Goal: Information Seeking & Learning: Check status

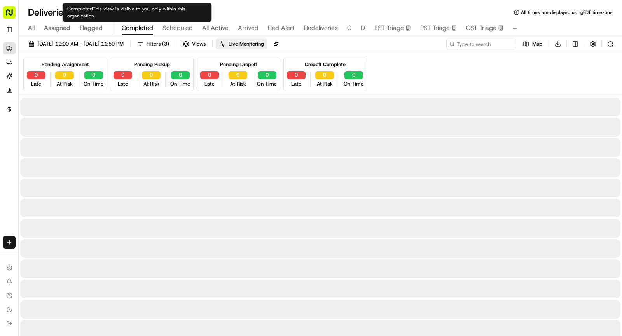
click at [134, 32] on span "Completed" at bounding box center [137, 27] width 31 height 9
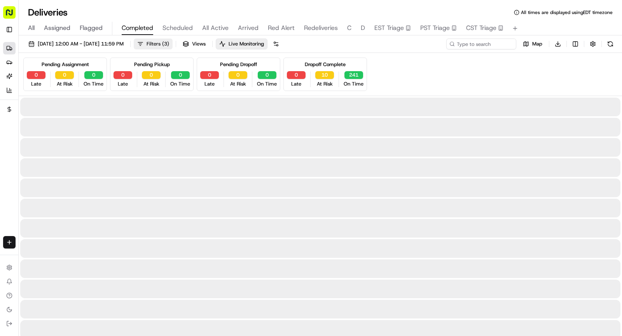
click at [171, 45] on button "Filters ( 3 )" at bounding box center [153, 43] width 39 height 11
click at [124, 42] on span "[DATE] 12:00 AM - [DATE] 11:59 PM" at bounding box center [81, 43] width 86 height 7
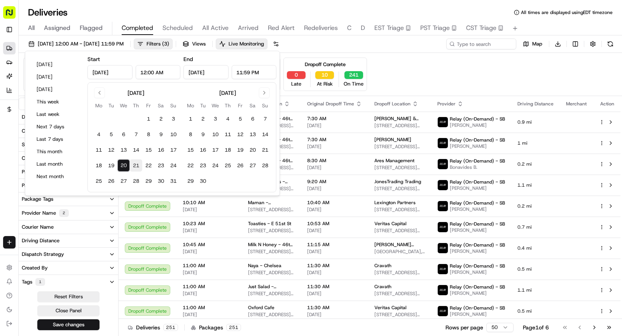
type input "[DATE]"
type input "12:00 AM"
type input "[DATE]"
type input "11:59 PM"
click at [135, 164] on button "21" at bounding box center [136, 165] width 12 height 12
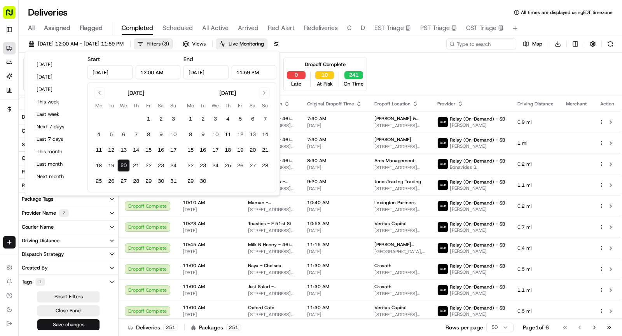
click at [135, 164] on button "21" at bounding box center [136, 165] width 12 height 12
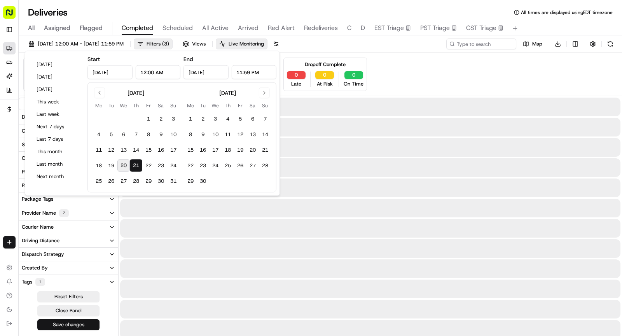
type input "[DATE]"
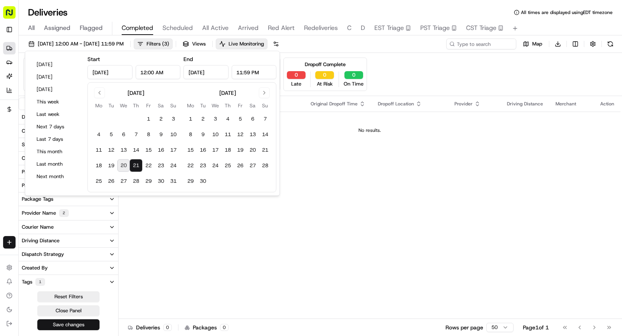
click at [84, 327] on button "Save changes" at bounding box center [68, 324] width 62 height 11
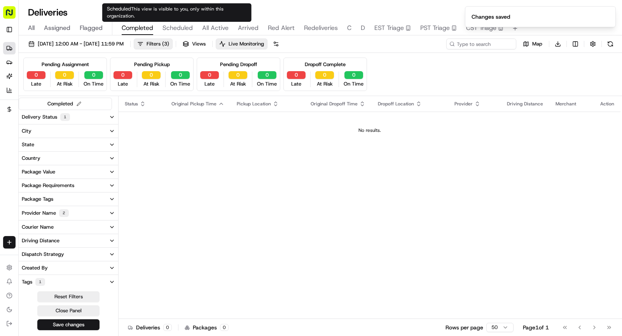
click at [179, 28] on span "Scheduled" at bounding box center [178, 27] width 30 height 9
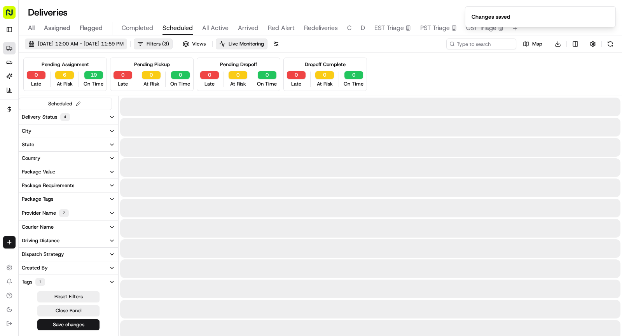
click at [93, 45] on span "[DATE] 12:00 AM - [DATE] 11:59 PM" at bounding box center [81, 43] width 86 height 7
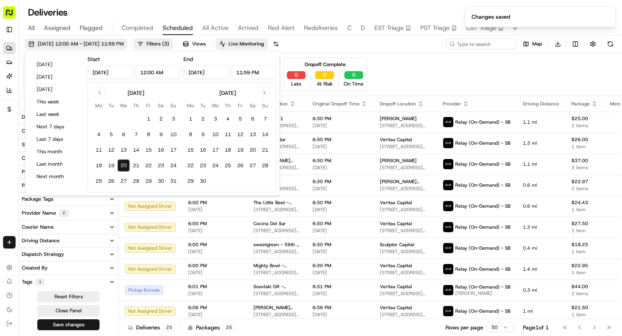
type input "[DATE]"
type input "12:00 AM"
type input "[DATE]"
type input "11:59 PM"
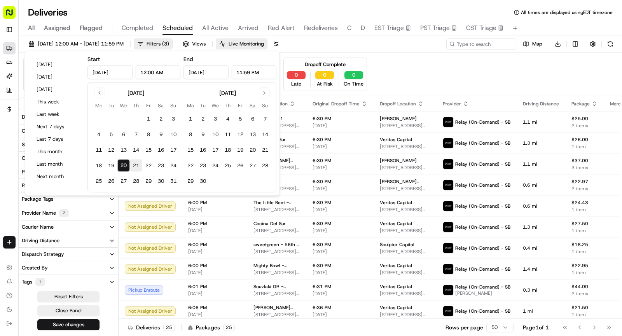
click at [135, 166] on button "21" at bounding box center [136, 165] width 12 height 12
type input "[DATE]"
click at [135, 166] on button "21" at bounding box center [136, 165] width 12 height 12
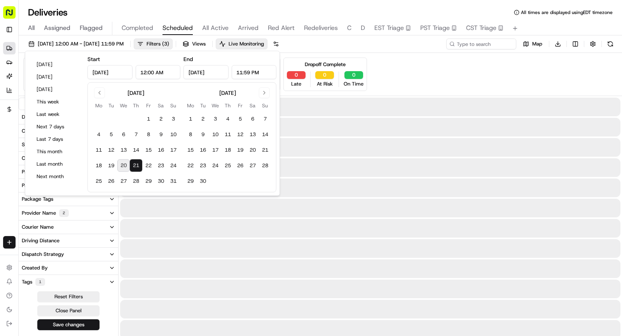
type input "[DATE]"
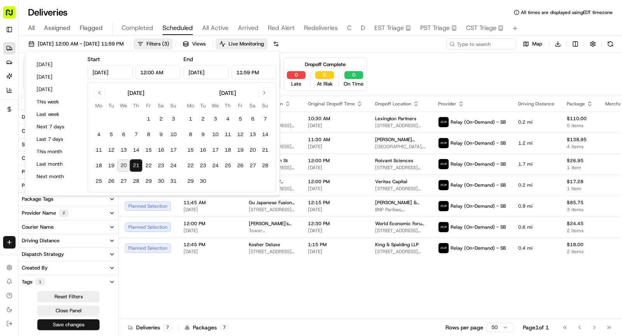
click at [77, 324] on button "Save changes" at bounding box center [68, 324] width 62 height 11
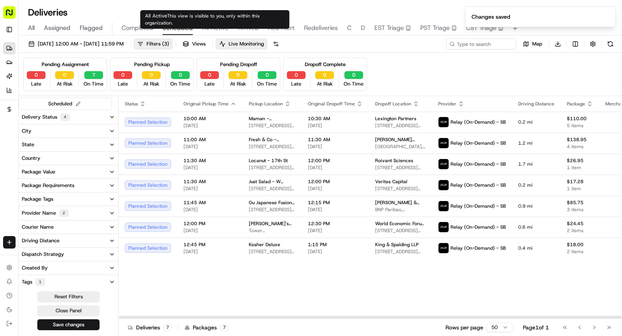
click at [211, 29] on span "All Active" at bounding box center [215, 27] width 26 height 9
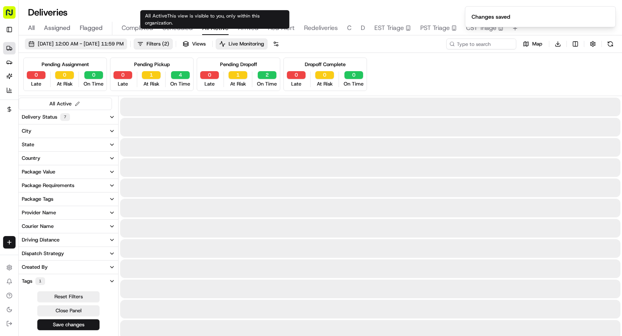
click at [105, 42] on span "[DATE] 12:00 AM - [DATE] 11:59 PM" at bounding box center [81, 43] width 86 height 7
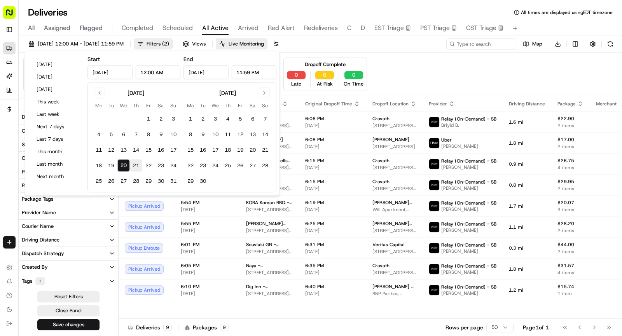
click at [137, 166] on button "21" at bounding box center [136, 165] width 12 height 12
type input "[DATE]"
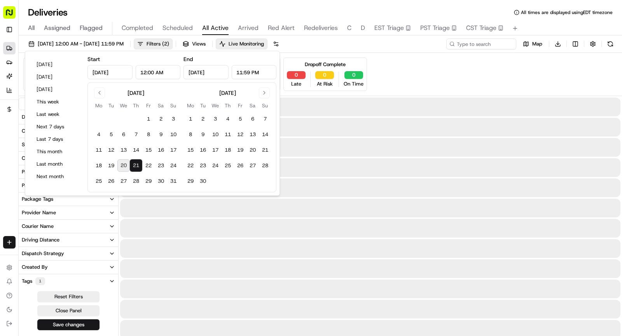
type input "[DATE]"
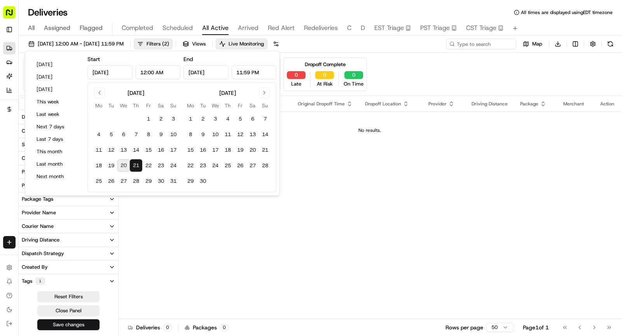
click at [91, 321] on button "Save changes" at bounding box center [68, 324] width 62 height 11
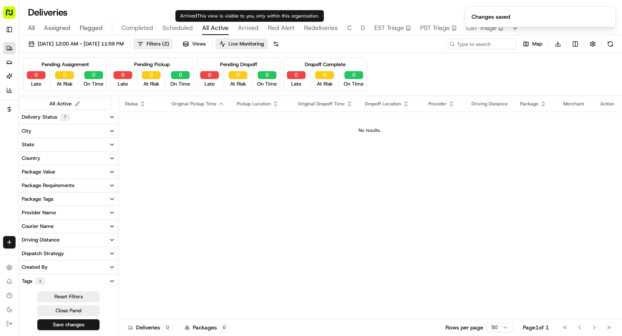
click at [245, 28] on span "Arrived" at bounding box center [248, 27] width 21 height 9
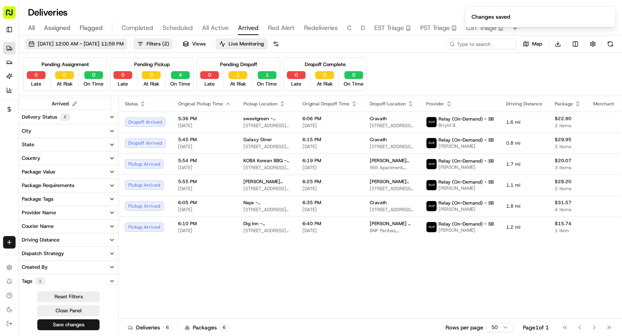
click at [124, 43] on span "[DATE] 12:00 AM - [DATE] 11:59 PM" at bounding box center [81, 43] width 86 height 7
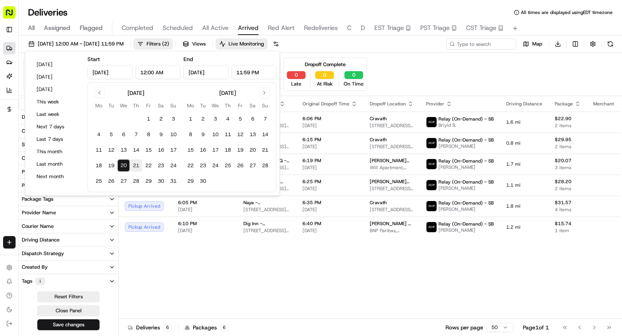
click at [135, 163] on button "21" at bounding box center [136, 165] width 12 height 12
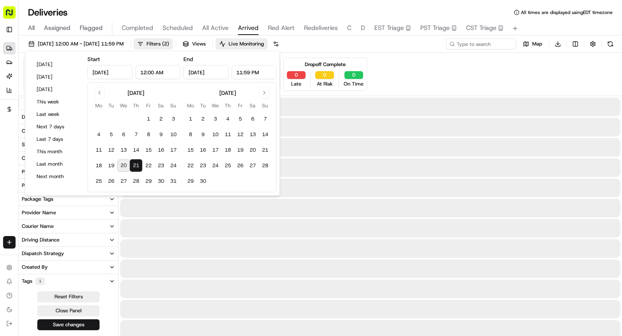
type input "[DATE]"
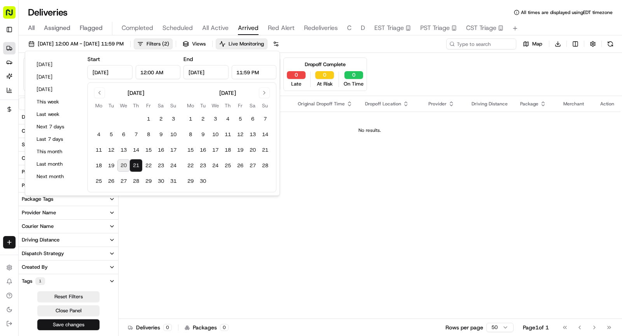
click at [86, 321] on button "Save changes" at bounding box center [68, 324] width 62 height 11
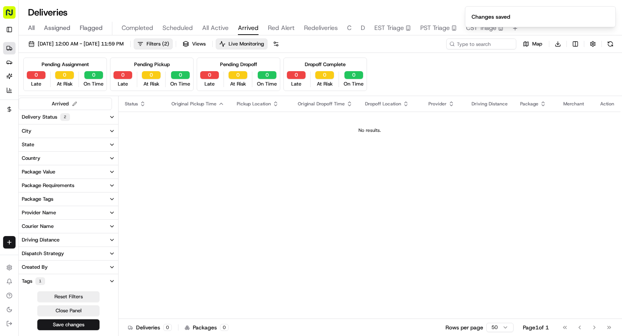
click at [274, 29] on span "Red Alert" at bounding box center [281, 27] width 27 height 9
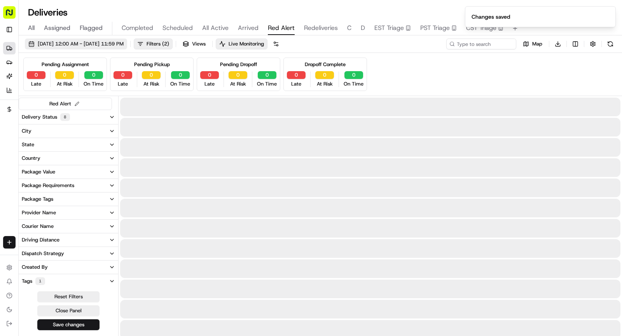
click at [114, 46] on span "[DATE] 12:00 AM - [DATE] 11:59 PM" at bounding box center [81, 43] width 86 height 7
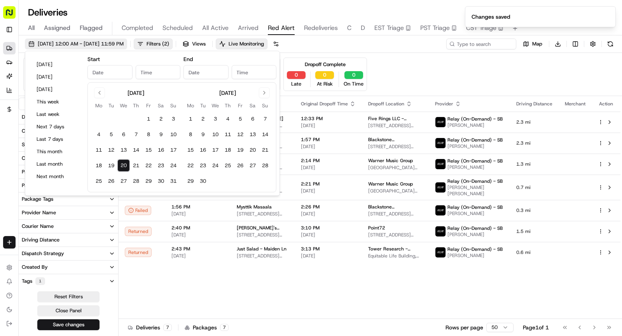
type input "[DATE]"
type input "12:00 AM"
type input "[DATE]"
type input "11:59 PM"
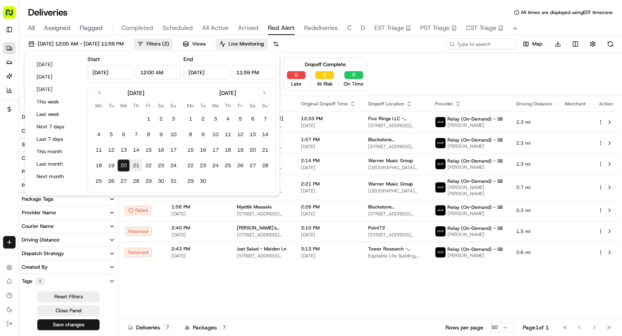
click at [138, 165] on button "21" at bounding box center [136, 165] width 12 height 12
type input "[DATE]"
click at [138, 165] on button "21" at bounding box center [136, 165] width 12 height 12
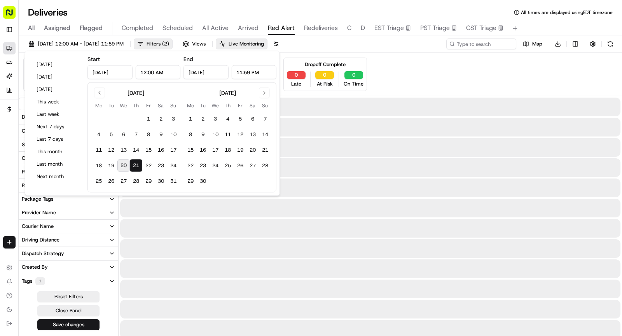
click at [138, 165] on button "21" at bounding box center [136, 165] width 12 height 12
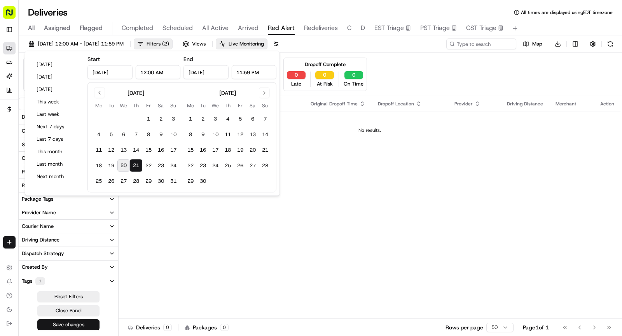
click at [78, 321] on button "Save changes" at bounding box center [68, 324] width 62 height 11
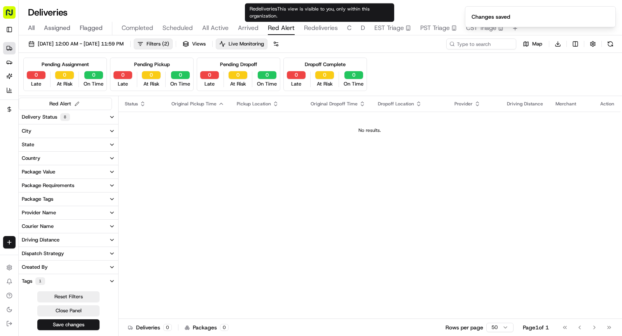
click at [315, 30] on span "Redeliveries" at bounding box center [321, 27] width 34 height 9
type input "[PERSON_NAME]"
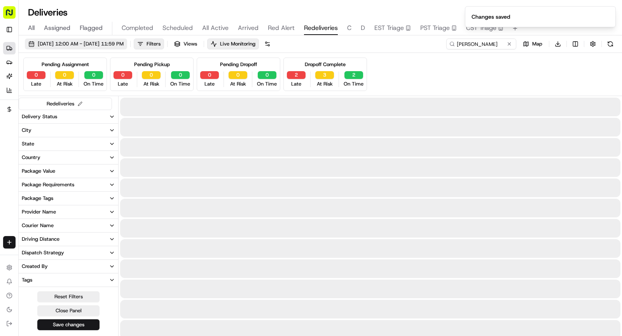
click at [124, 46] on span "[DATE] 12:00 AM - [DATE] 11:59 PM" at bounding box center [81, 43] width 86 height 7
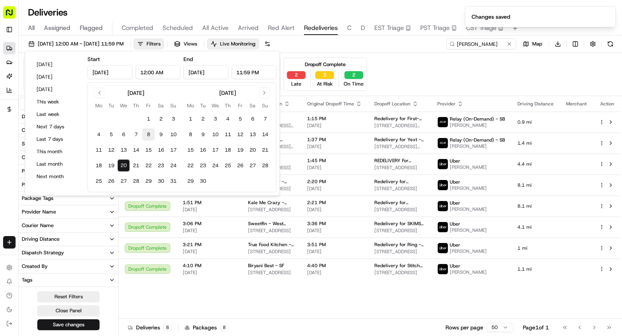
type input "[DATE]"
type input "12:00 AM"
type input "[DATE]"
type input "11:59 PM"
click at [133, 163] on button "21" at bounding box center [136, 165] width 12 height 12
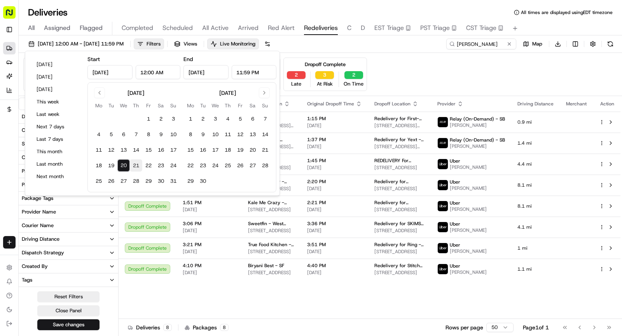
type input "[DATE]"
click at [133, 163] on button "21" at bounding box center [136, 165] width 12 height 12
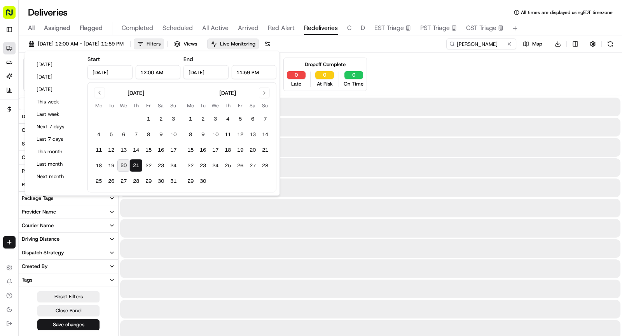
type input "[DATE]"
click at [133, 163] on button "21" at bounding box center [136, 165] width 12 height 12
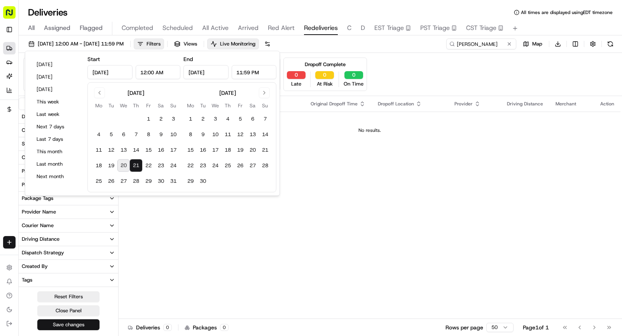
click at [73, 321] on button "Save changes" at bounding box center [68, 324] width 62 height 11
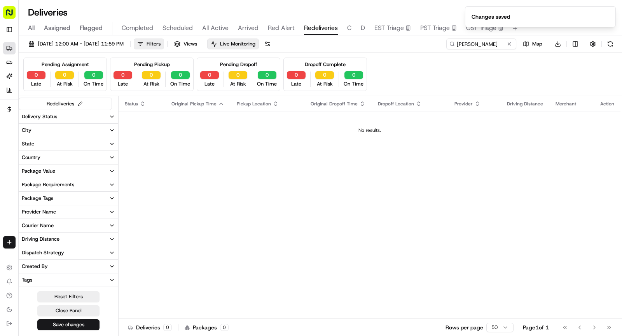
click at [348, 24] on span "C" at bounding box center [349, 27] width 4 height 9
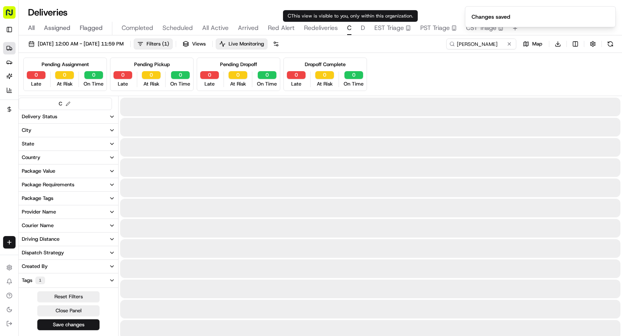
type input "Cockroach Labs"
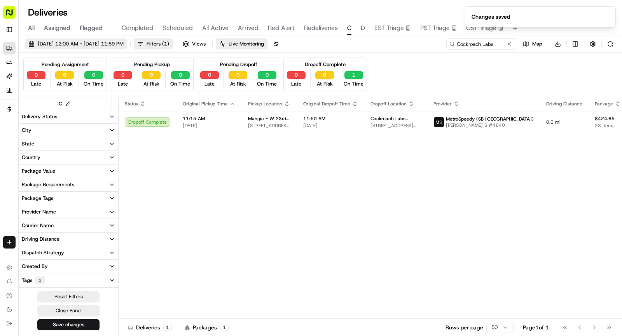
click at [108, 45] on span "[DATE] 12:00 AM - [DATE] 11:59 PM" at bounding box center [81, 43] width 86 height 7
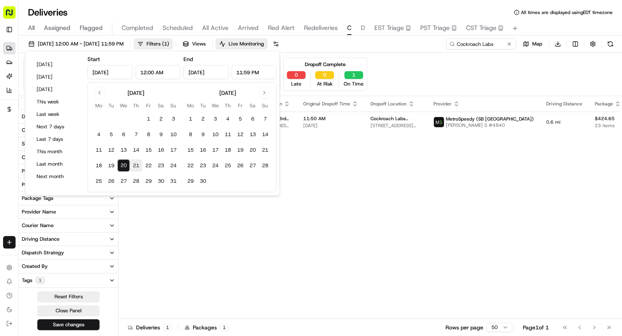
click at [134, 163] on button "21" at bounding box center [136, 165] width 12 height 12
type input "[DATE]"
click at [134, 163] on button "21" at bounding box center [136, 165] width 12 height 12
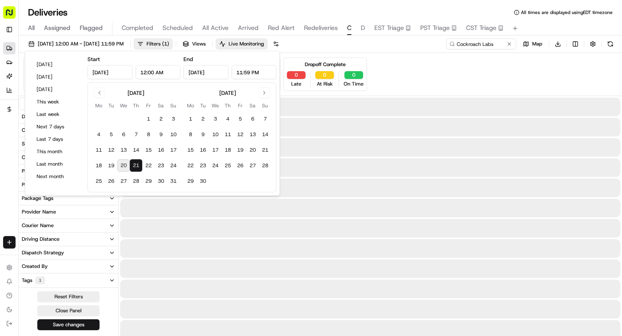
type input "[DATE]"
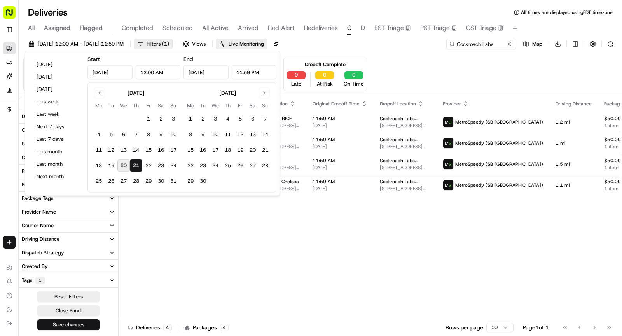
click at [84, 324] on button "Save changes" at bounding box center [68, 324] width 62 height 11
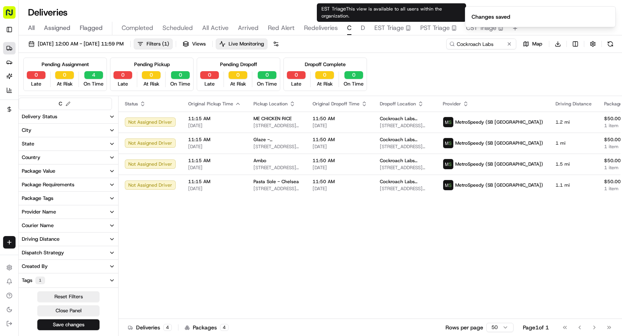
click at [361, 29] on span "D" at bounding box center [363, 27] width 4 height 9
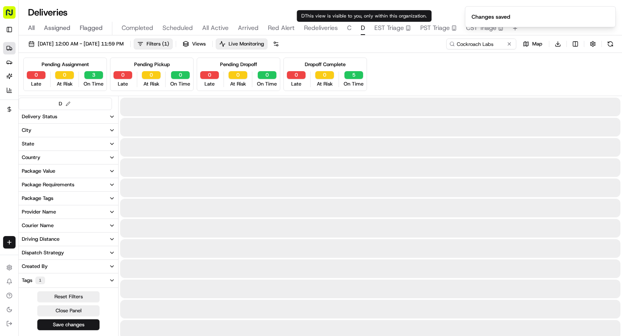
type input "D.E."
click at [124, 41] on span "[DATE] 12:00 AM - [DATE] 11:59 PM" at bounding box center [81, 43] width 86 height 7
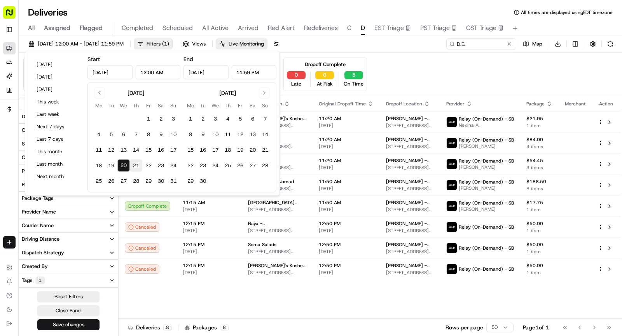
click at [131, 167] on button "21" at bounding box center [136, 165] width 12 height 12
type input "[DATE]"
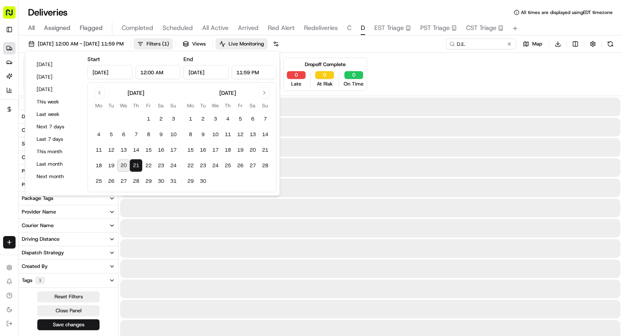
click at [131, 167] on button "21" at bounding box center [136, 165] width 12 height 12
click at [91, 325] on button "Save changes" at bounding box center [68, 324] width 62 height 11
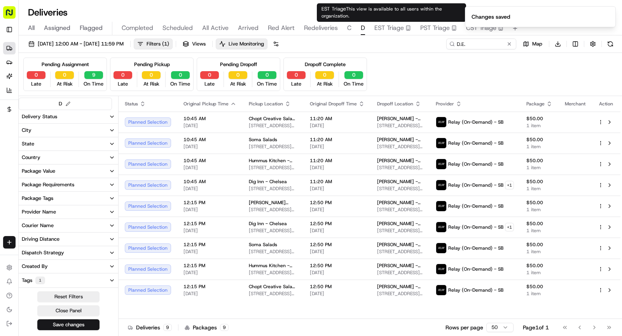
click at [385, 31] on span "EST Triage" at bounding box center [389, 27] width 30 height 9
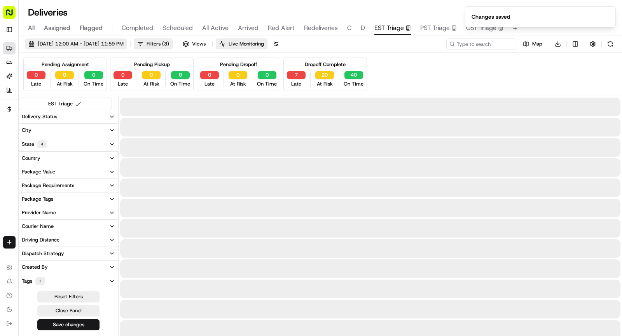
click at [119, 42] on span "[DATE] 12:00 AM - [DATE] 11:59 PM" at bounding box center [81, 43] width 86 height 7
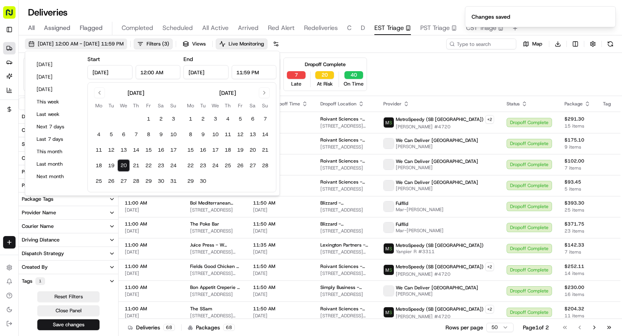
type input "[DATE]"
type input "12:00 AM"
type input "[DATE]"
type input "11:59 PM"
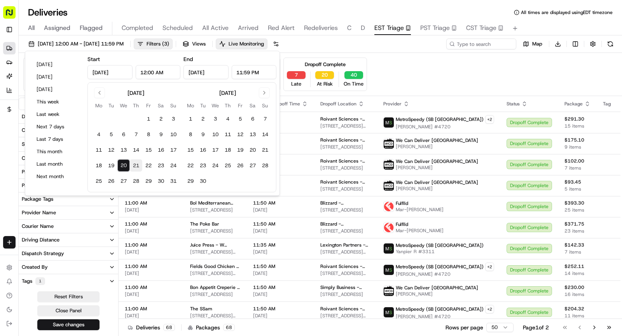
click at [133, 169] on button "21" at bounding box center [136, 165] width 12 height 12
type input "[DATE]"
click at [133, 169] on button "21" at bounding box center [136, 165] width 12 height 12
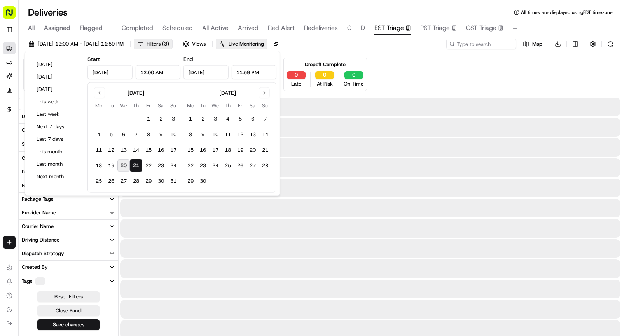
type input "[DATE]"
click at [81, 324] on button "Save changes" at bounding box center [68, 324] width 62 height 11
click at [81, 324] on div "Reset Filters Close Panel Save changes" at bounding box center [69, 310] width 100 height 39
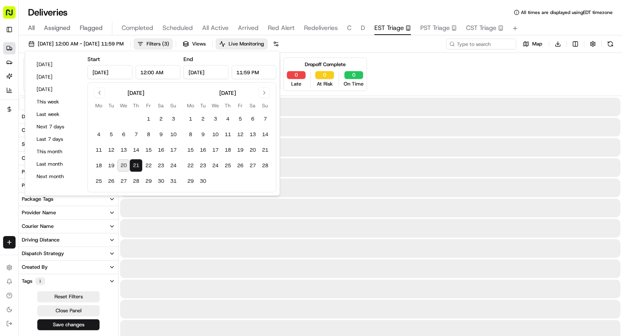
click at [81, 324] on div "Reset Filters Close Panel Save changes" at bounding box center [69, 310] width 100 height 39
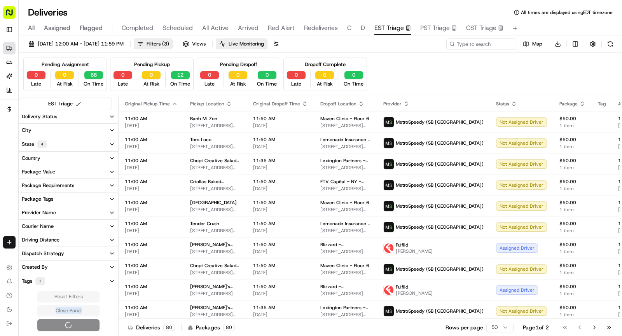
click at [433, 31] on span "PST Triage" at bounding box center [435, 27] width 30 height 9
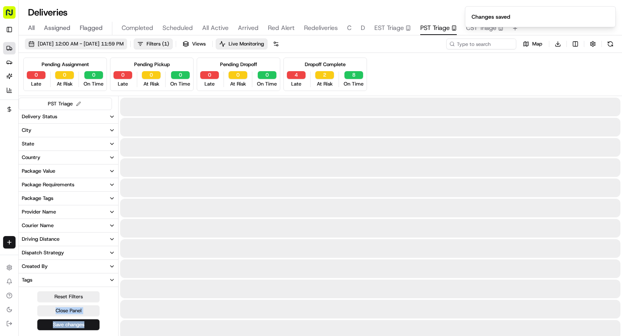
click at [124, 41] on span "[DATE] 12:00 AM - [DATE] 11:59 PM" at bounding box center [81, 43] width 86 height 7
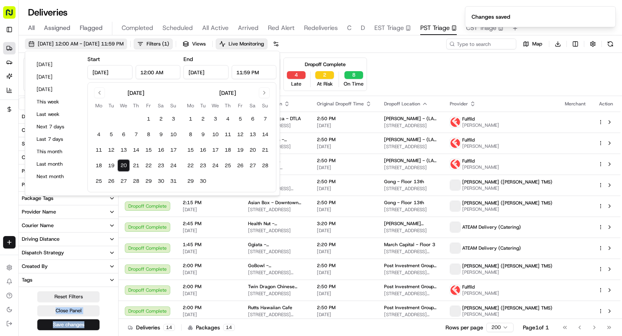
type input "[DATE]"
type input "12:00 AM"
type input "[DATE]"
type input "11:59 PM"
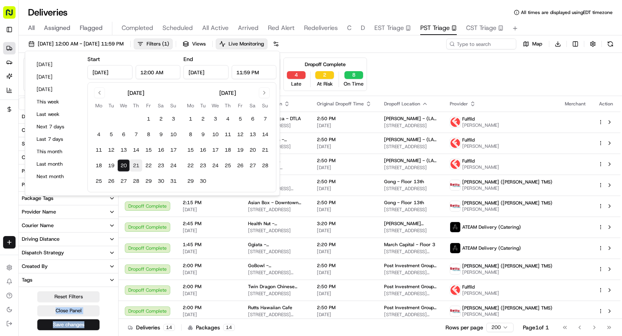
click at [136, 163] on button "21" at bounding box center [136, 165] width 12 height 12
type input "[DATE]"
click at [136, 163] on button "21" at bounding box center [136, 165] width 12 height 12
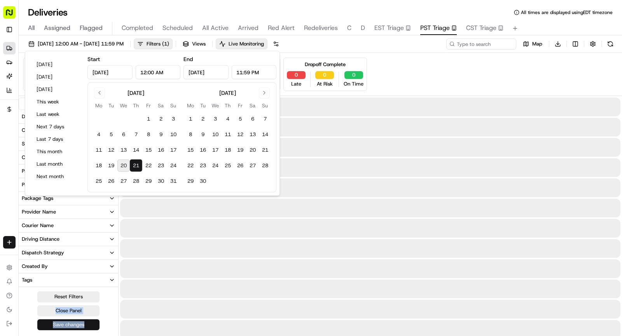
click at [72, 323] on button "Save changes" at bounding box center [68, 324] width 62 height 11
click at [72, 323] on div "Reset Filters Close Panel Save changes" at bounding box center [69, 310] width 100 height 39
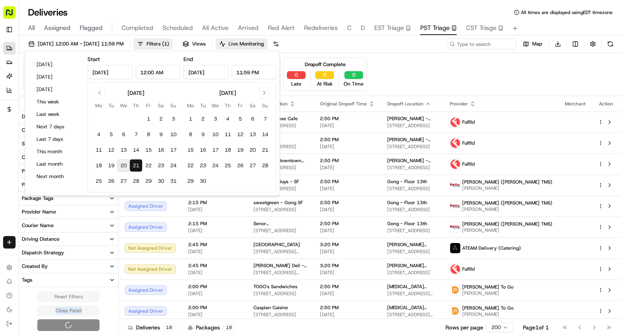
click at [72, 323] on div "Reset Filters Close Panel" at bounding box center [69, 311] width 100 height 40
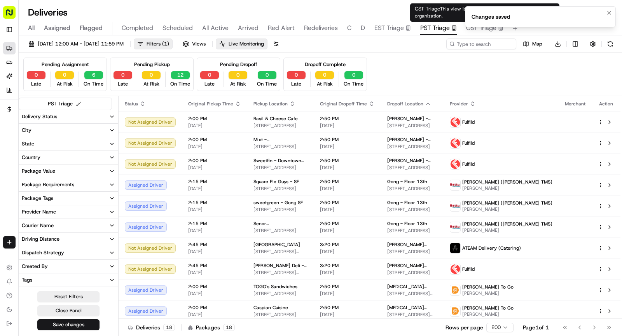
click at [476, 26] on ol "Changes saved" at bounding box center [540, 16] width 163 height 33
click at [479, 31] on ol "Changes saved" at bounding box center [540, 16] width 163 height 33
click at [472, 28] on ol "Changes saved" at bounding box center [540, 16] width 163 height 33
click at [612, 14] on icon "Notifications (F8)" at bounding box center [609, 13] width 6 height 6
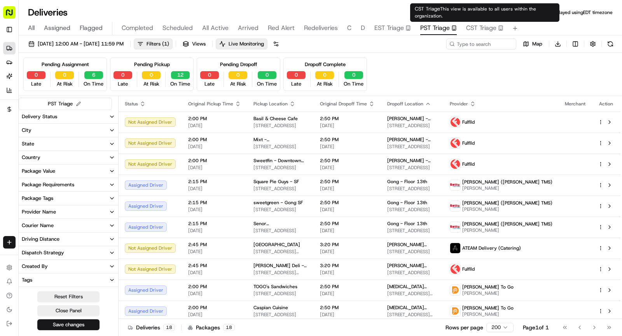
click at [488, 27] on span "CST Triage" at bounding box center [481, 27] width 30 height 9
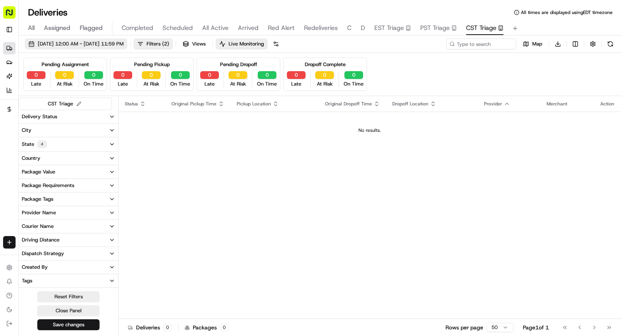
click at [124, 43] on span "[DATE] 12:00 AM - [DATE] 11:59 PM" at bounding box center [81, 43] width 86 height 7
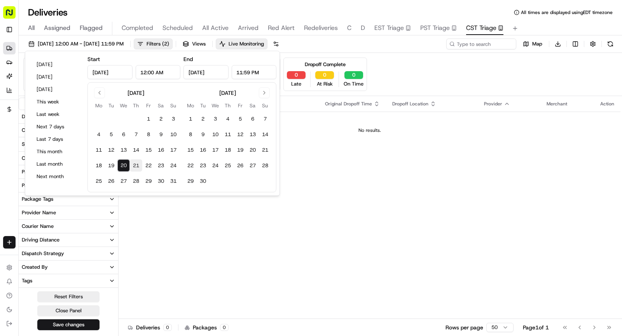
click at [136, 164] on button "21" at bounding box center [136, 165] width 12 height 12
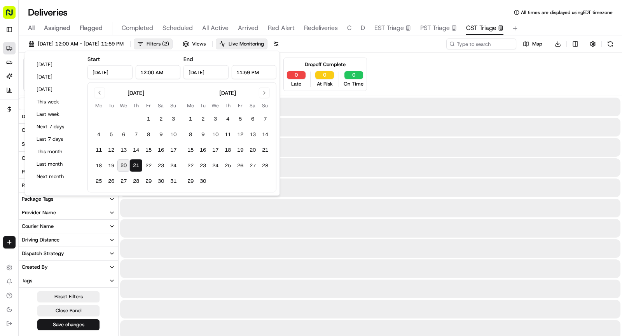
type input "[DATE]"
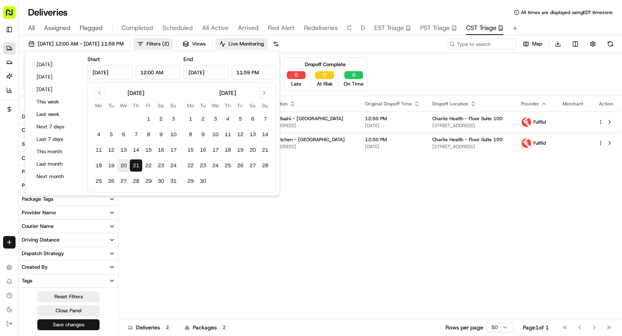
click at [83, 322] on button "Save changes" at bounding box center [68, 324] width 62 height 11
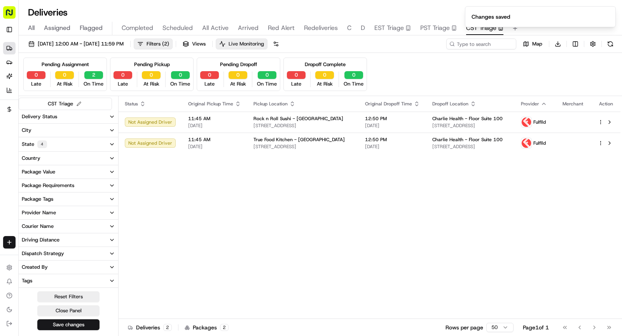
click at [264, 46] on span "Live Monitoring" at bounding box center [246, 43] width 35 height 7
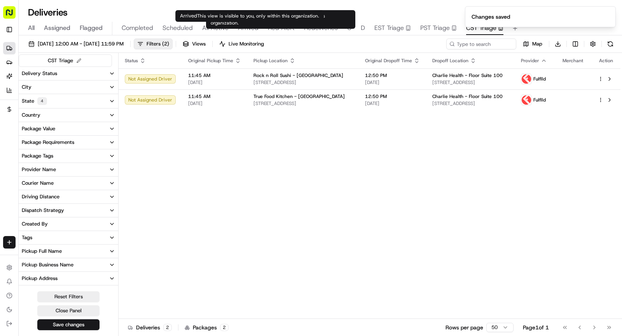
click at [253, 29] on span "Arrived" at bounding box center [248, 27] width 21 height 9
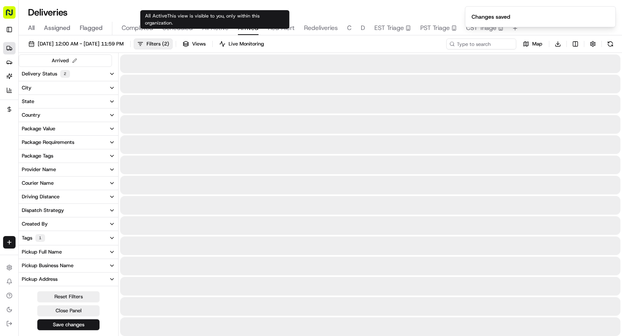
click at [207, 24] on span "All Active" at bounding box center [215, 27] width 26 height 9
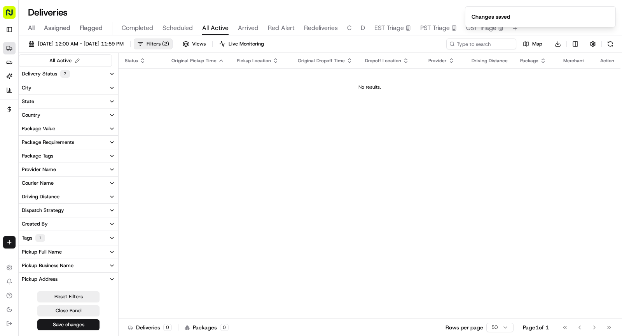
click at [174, 31] on span "Scheduled" at bounding box center [178, 27] width 30 height 9
